Goal: Find specific page/section: Find specific page/section

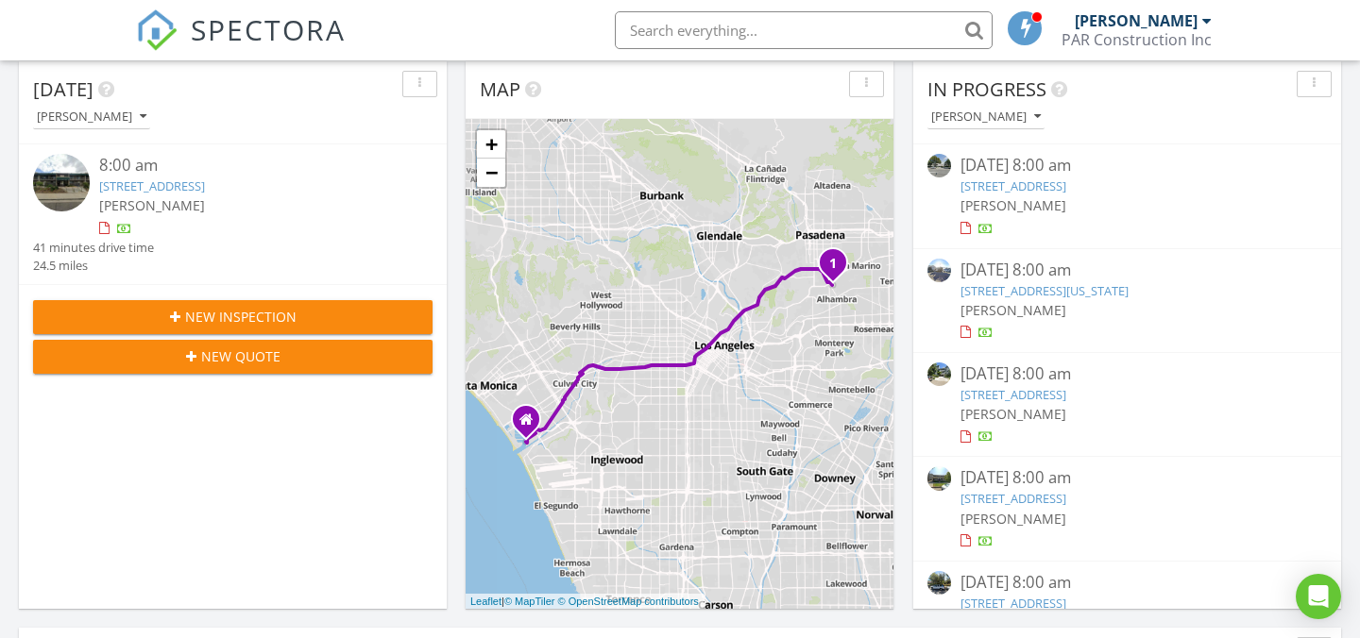
click at [789, 22] on input "text" at bounding box center [804, 30] width 378 height 38
click at [786, 124] on div "1 + − Culver Boulevard, Arroyo Seco Parkway 39.4 km, 41 min Head east 50 m Turn…" at bounding box center [679, 364] width 428 height 490
click at [751, 25] on input "140" at bounding box center [804, 30] width 378 height 38
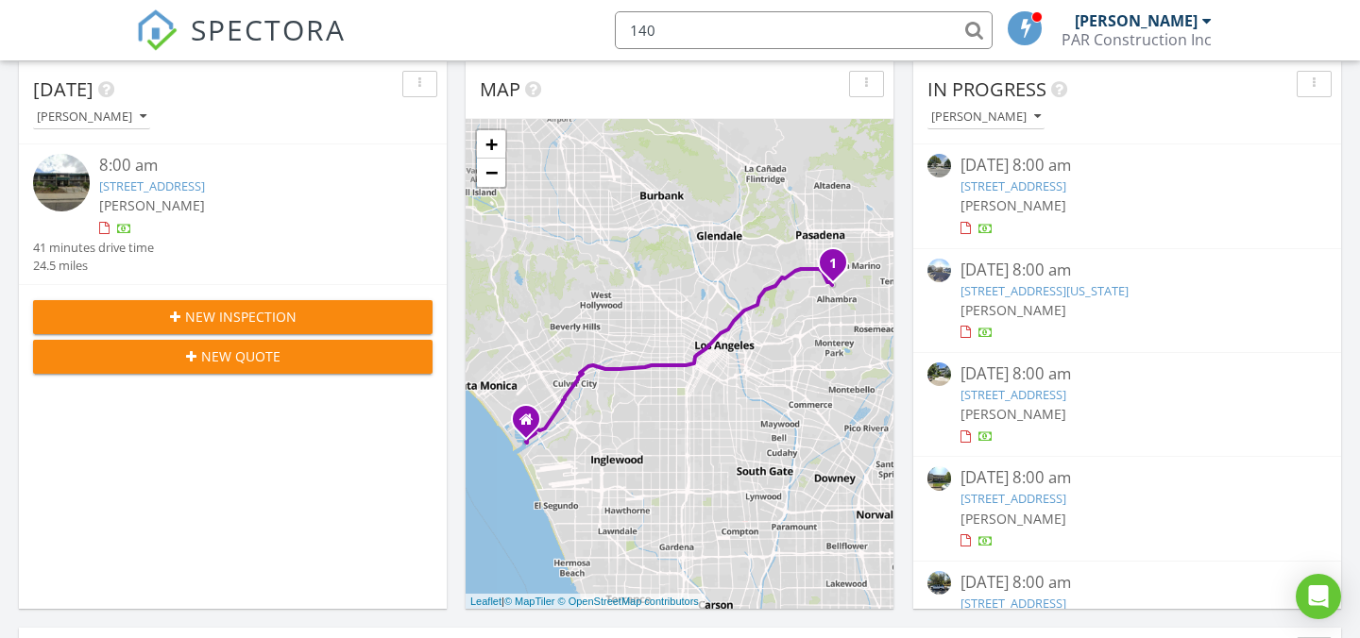
click at [733, 31] on input "140" at bounding box center [804, 30] width 378 height 38
type input "140"
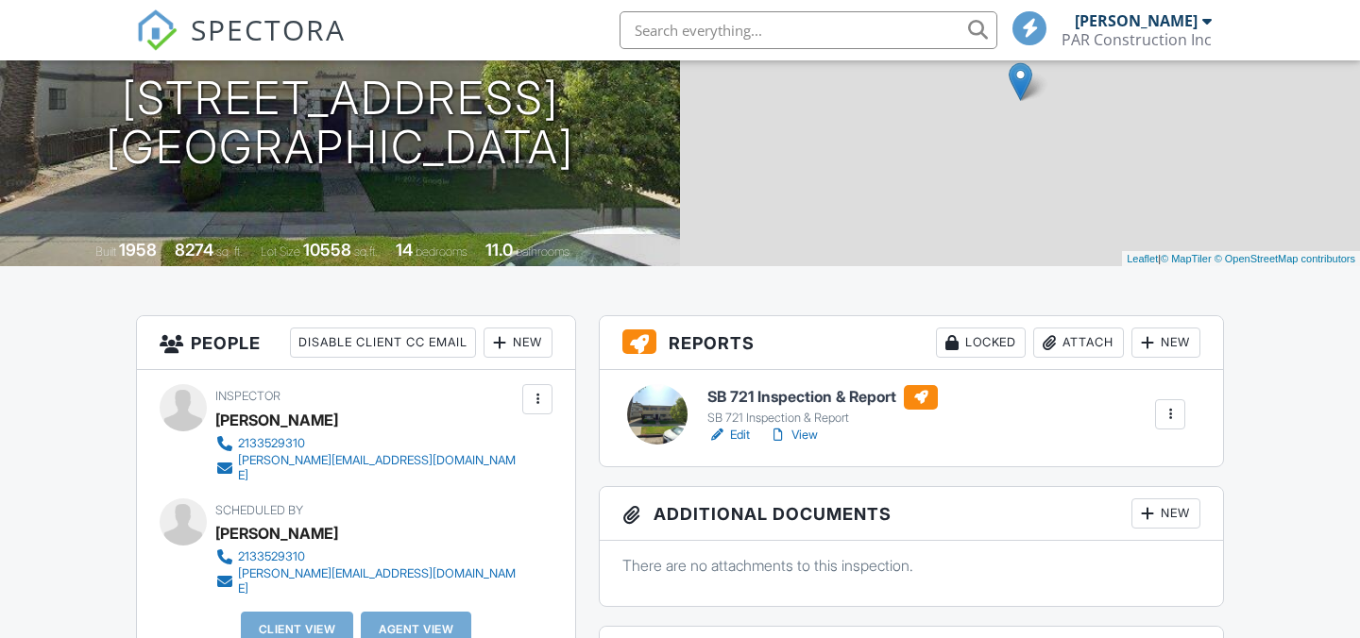
click at [735, 436] on link "Edit" at bounding box center [728, 435] width 42 height 19
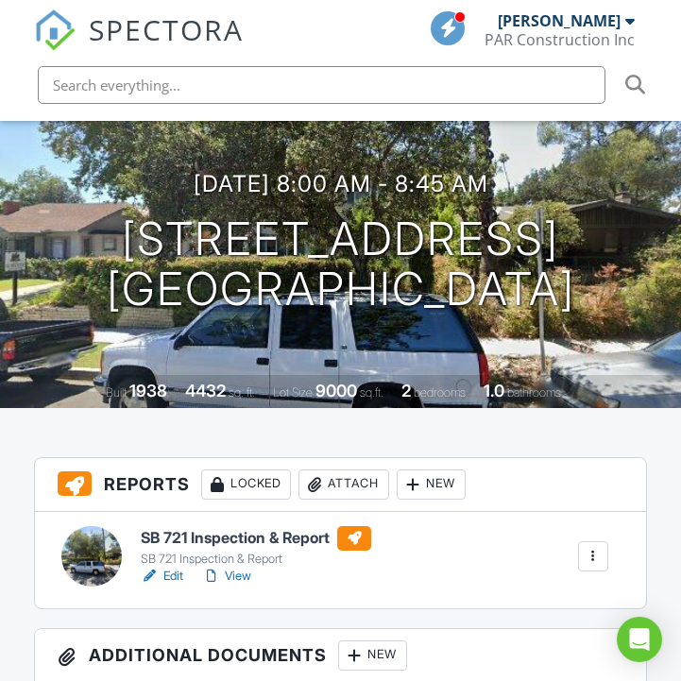
scroll to position [209, 0]
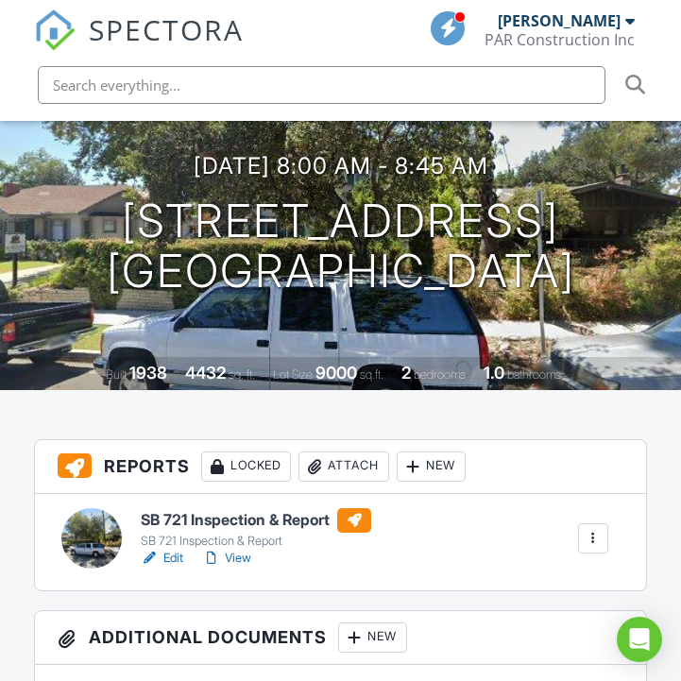
click at [160, 567] on link "Edit" at bounding box center [162, 558] width 42 height 19
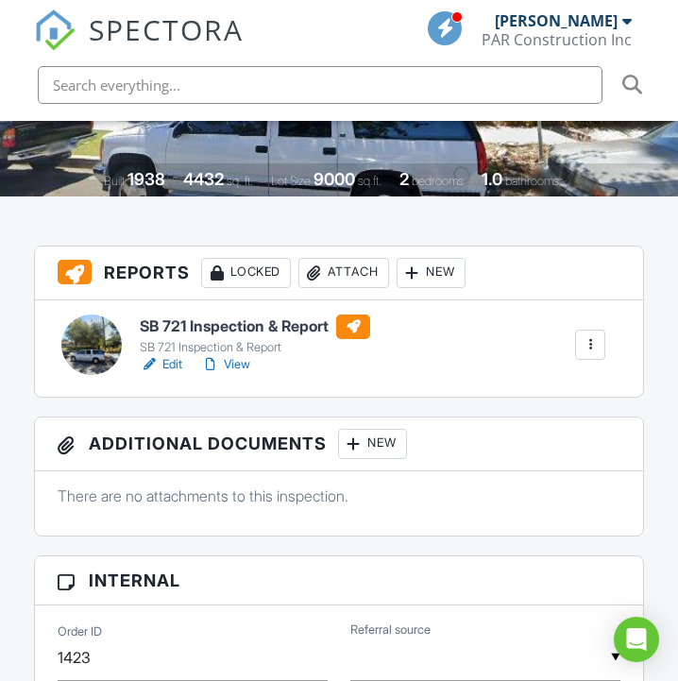
click at [274, 83] on input "text" at bounding box center [320, 85] width 565 height 38
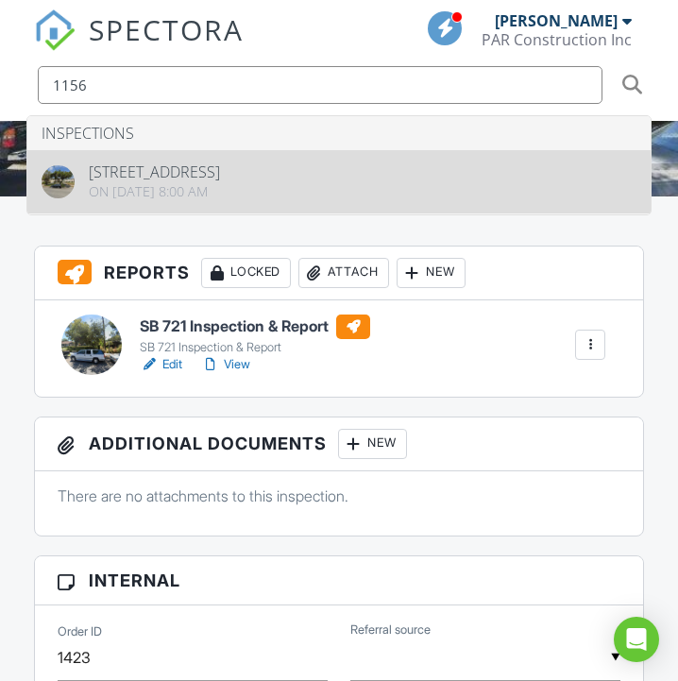
type input "1156"
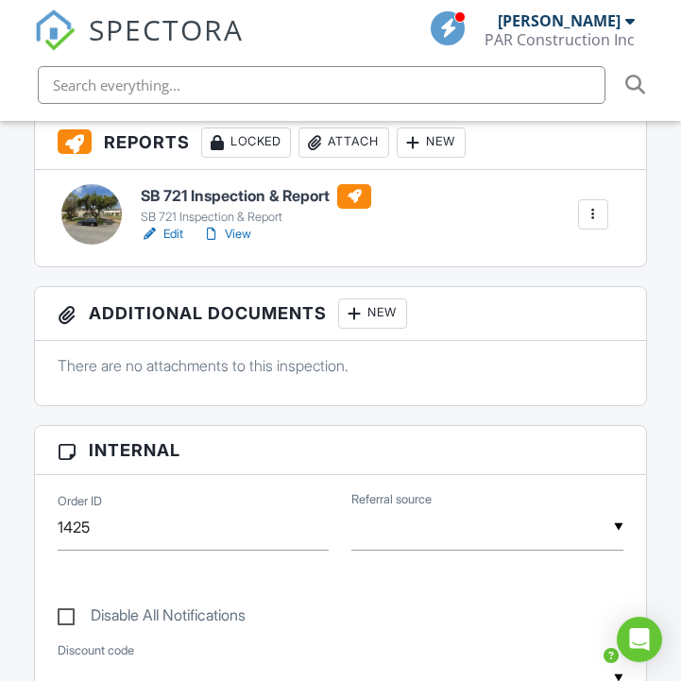
scroll to position [576, 0]
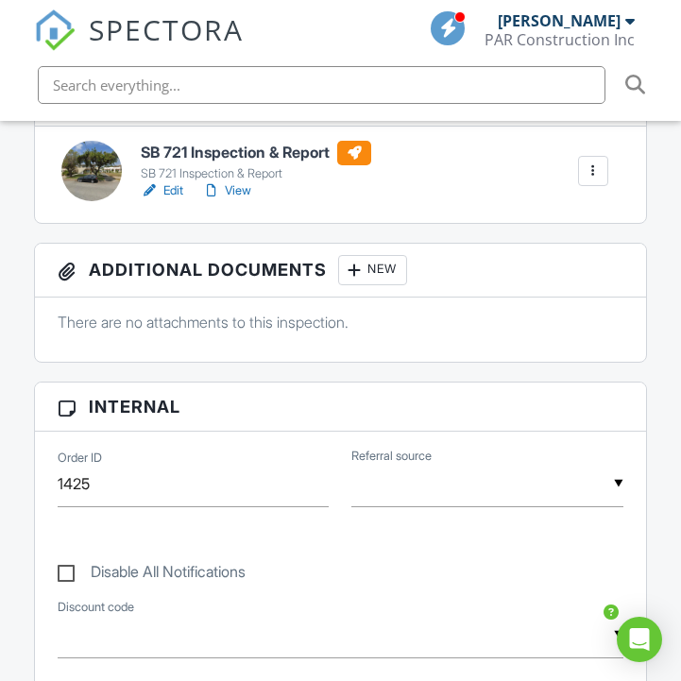
click at [173, 200] on link "Edit" at bounding box center [162, 190] width 42 height 19
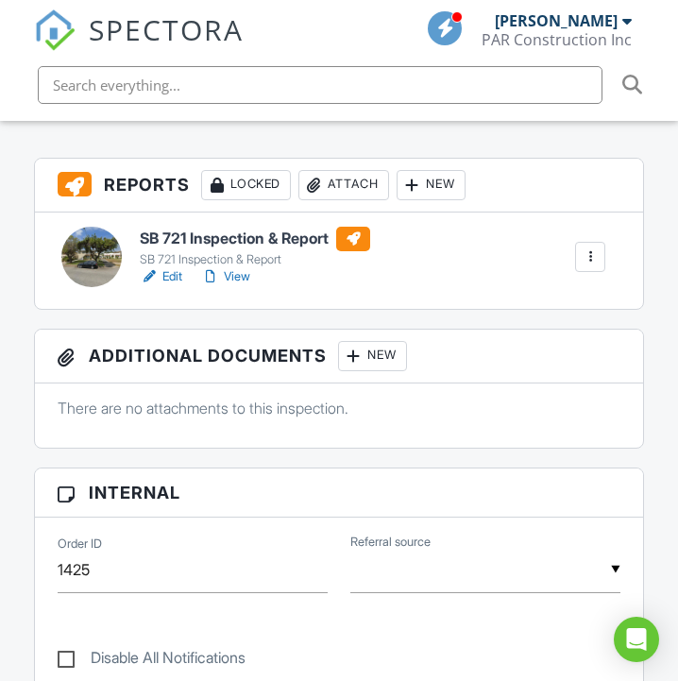
scroll to position [487, 0]
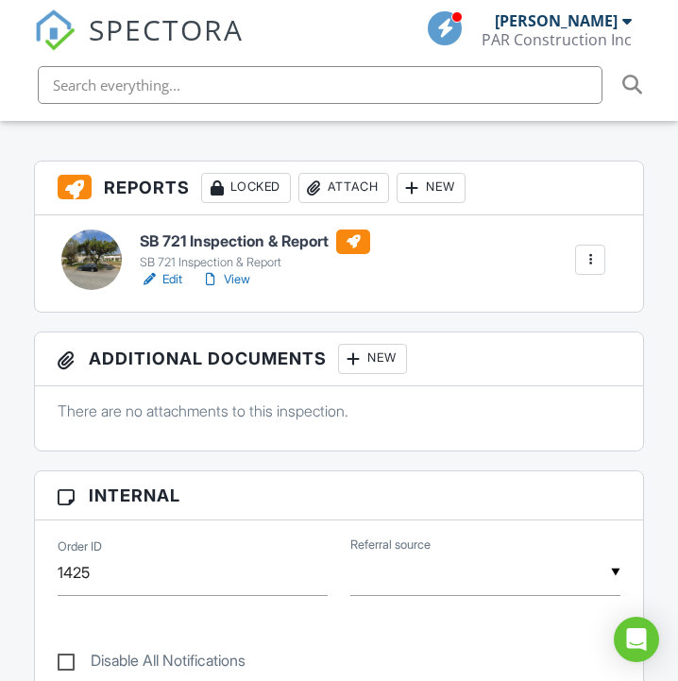
click at [161, 289] on link "Edit" at bounding box center [161, 279] width 42 height 19
